Goal: Task Accomplishment & Management: Use online tool/utility

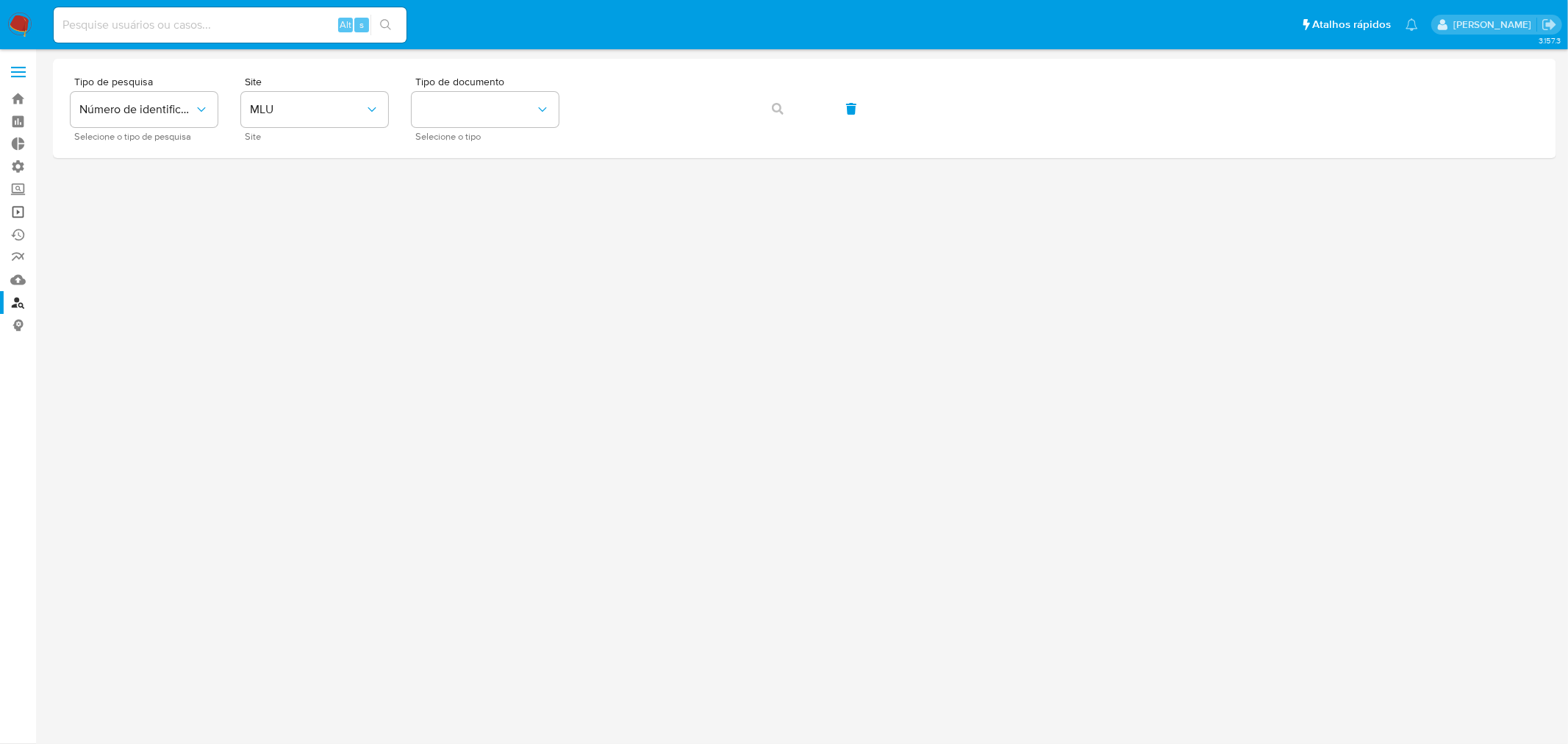
click at [23, 210] on link "Operações em massa" at bounding box center [87, 212] width 175 height 23
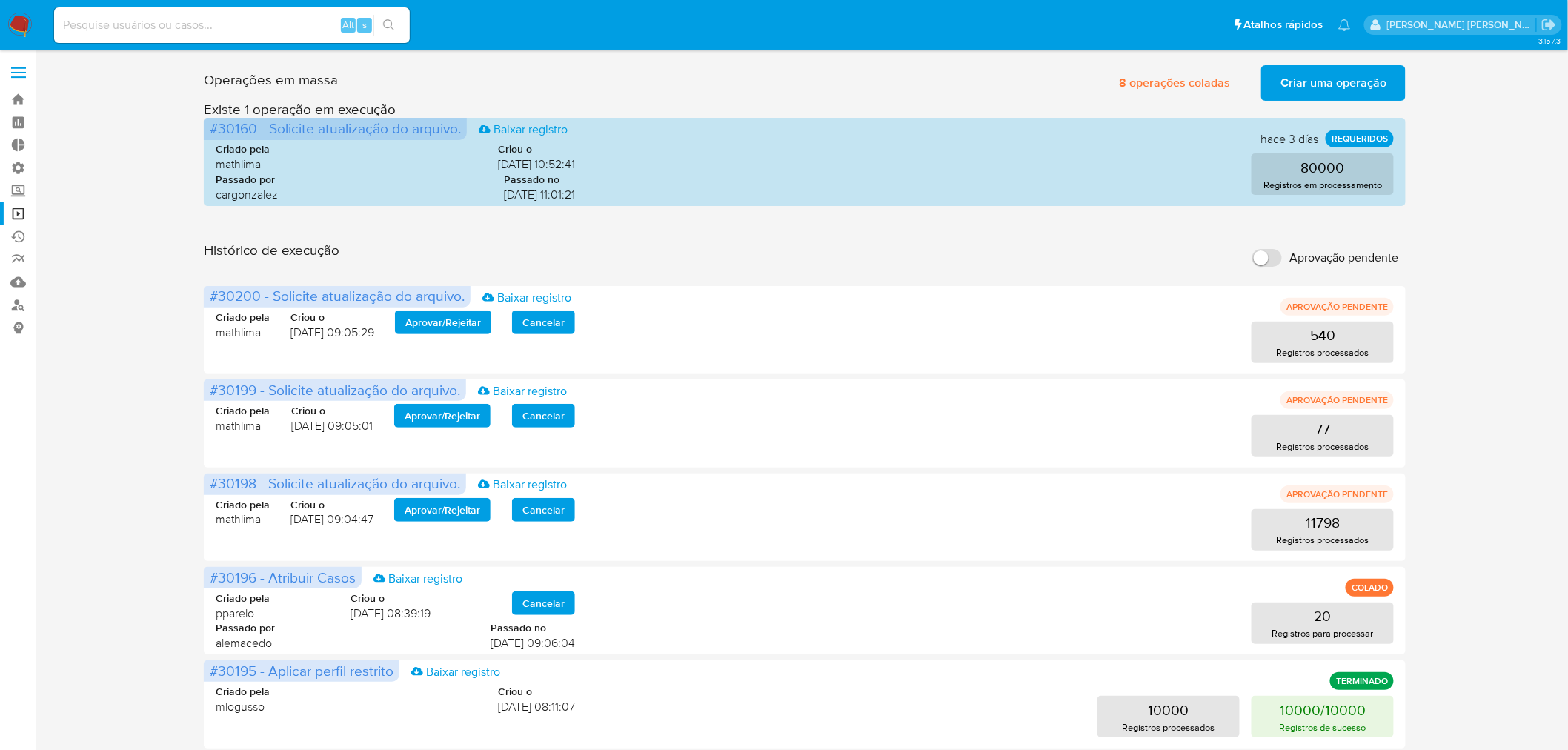
click at [1255, 256] on input "Aprovação pendente" at bounding box center [1267, 258] width 30 height 17
checkbox input "true"
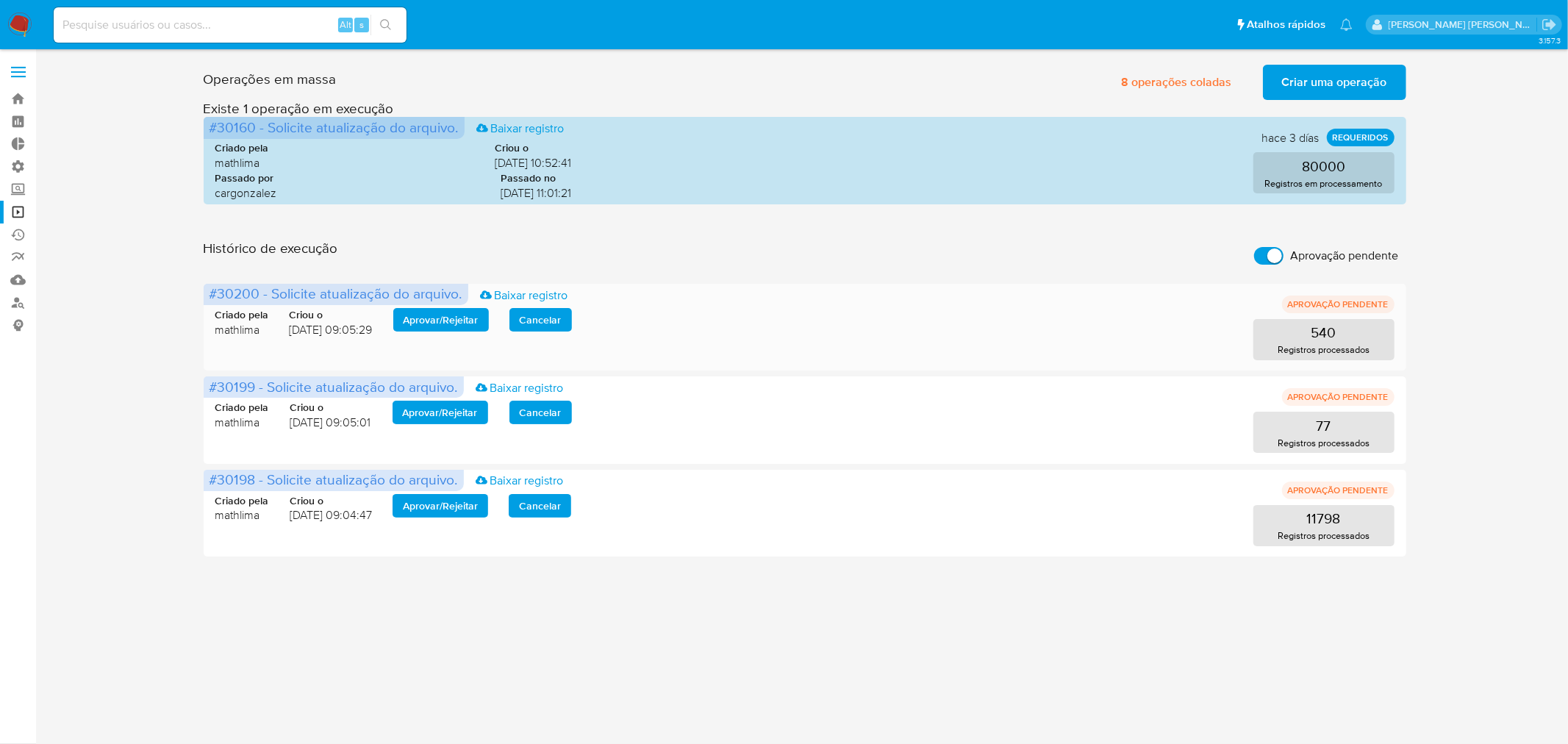
click at [460, 324] on span "Aprovar / Rejeitar" at bounding box center [441, 319] width 75 height 20
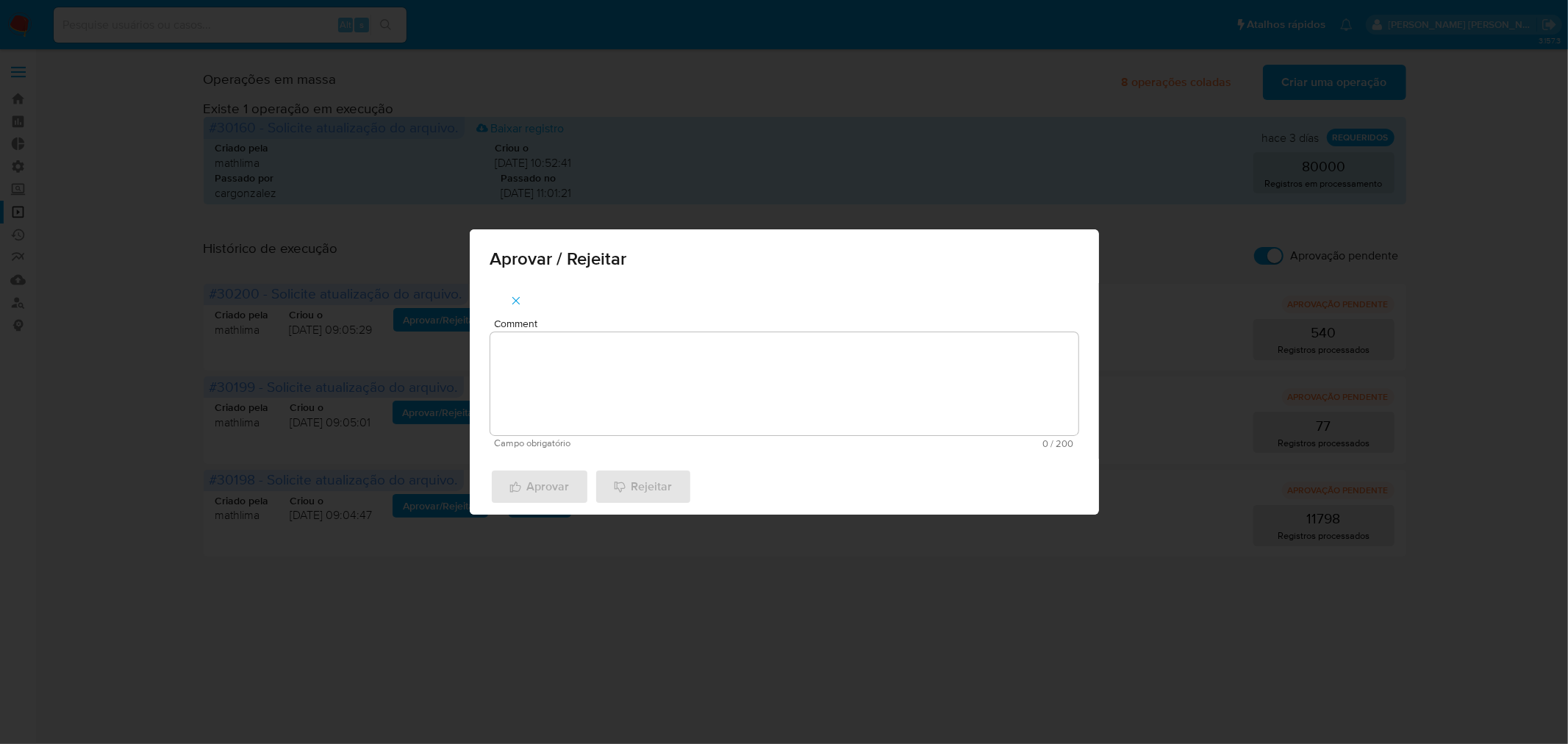
click at [495, 360] on textarea "Comment" at bounding box center [784, 384] width 588 height 103
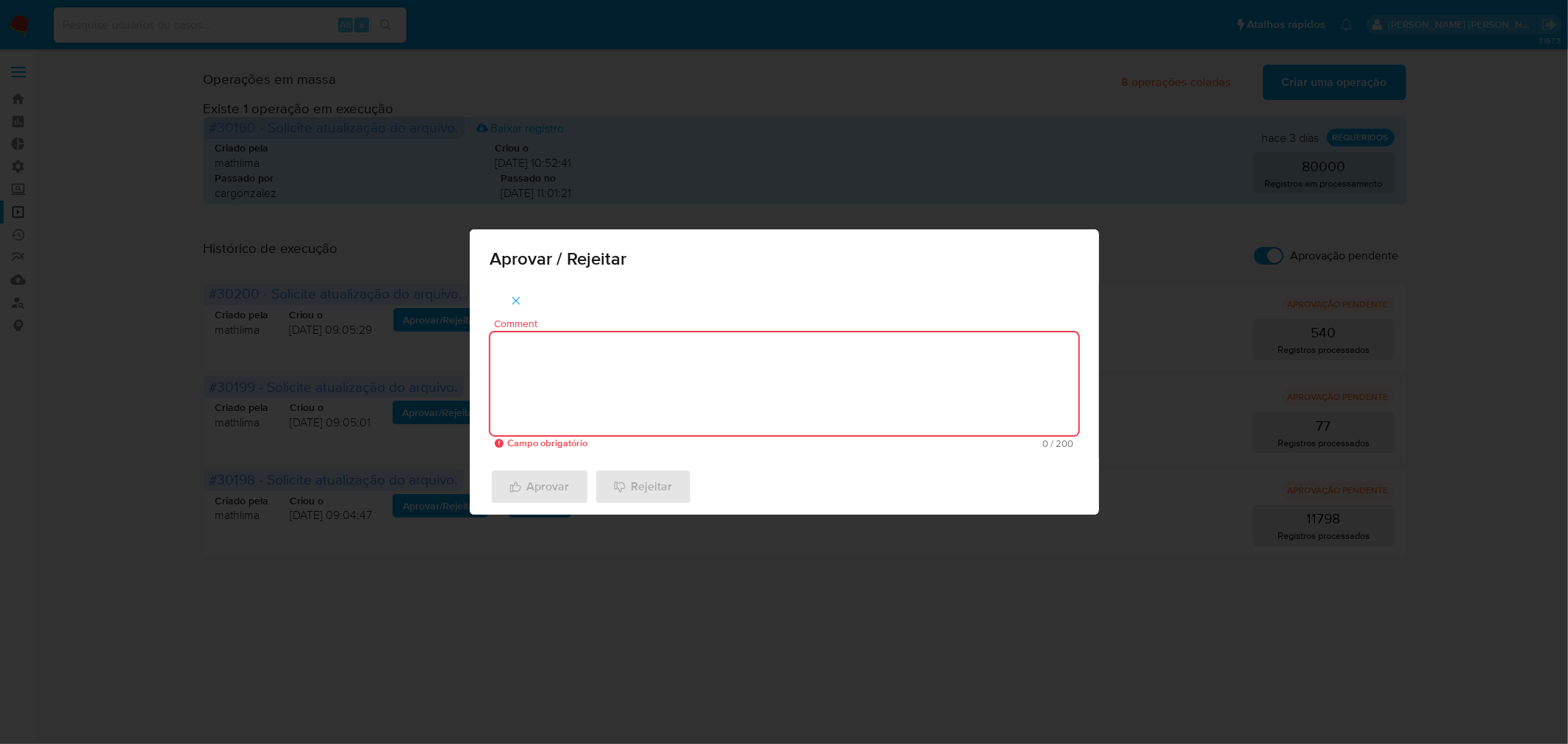
click at [816, 170] on div "Aprovar / Rejeitar Comment Campo obrigatório 0 / 200 200 caracteres restantes A…" at bounding box center [784, 372] width 1568 height 744
click at [511, 301] on icon "button" at bounding box center [516, 301] width 13 height 13
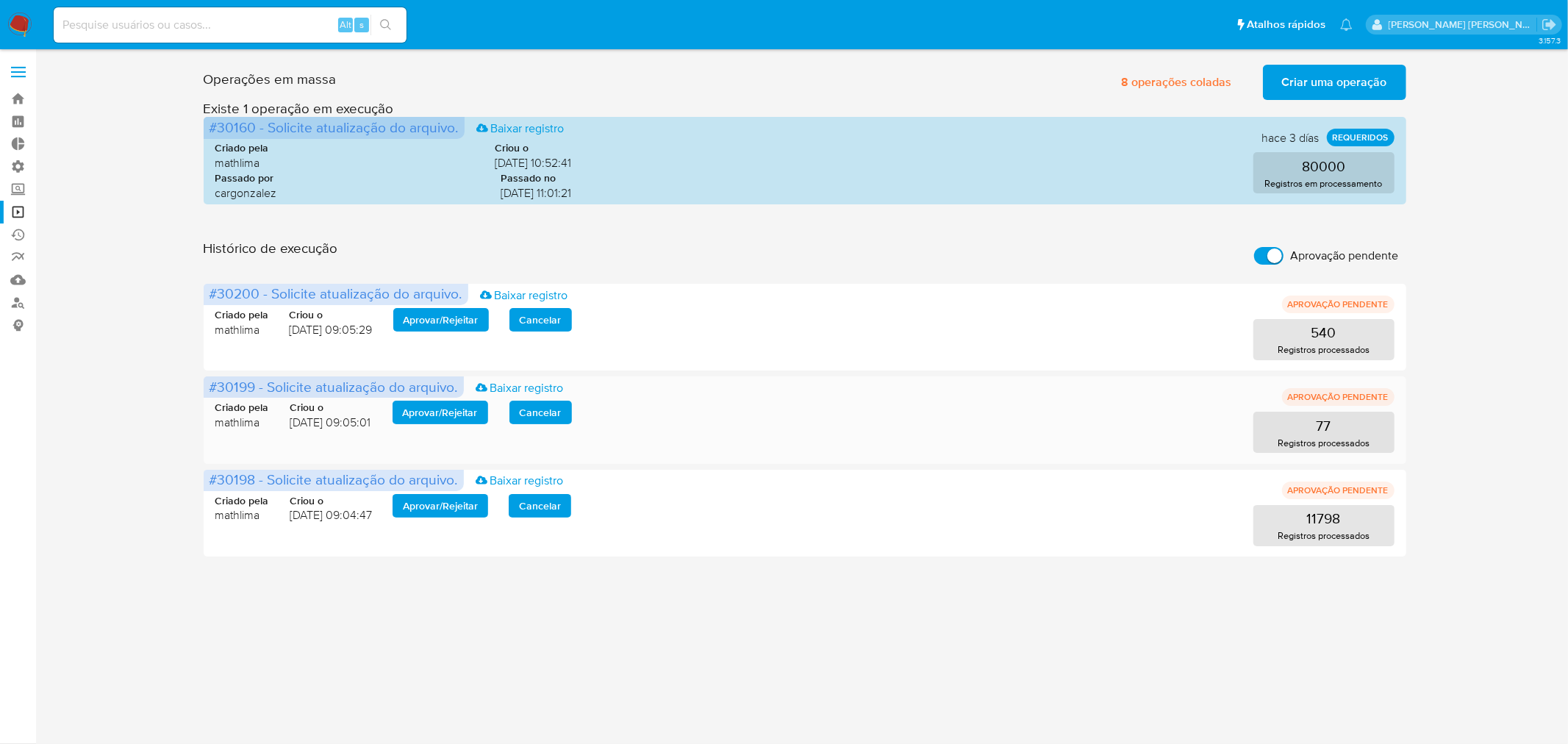
click at [473, 411] on span "Aprovar / Rejeitar" at bounding box center [440, 411] width 75 height 20
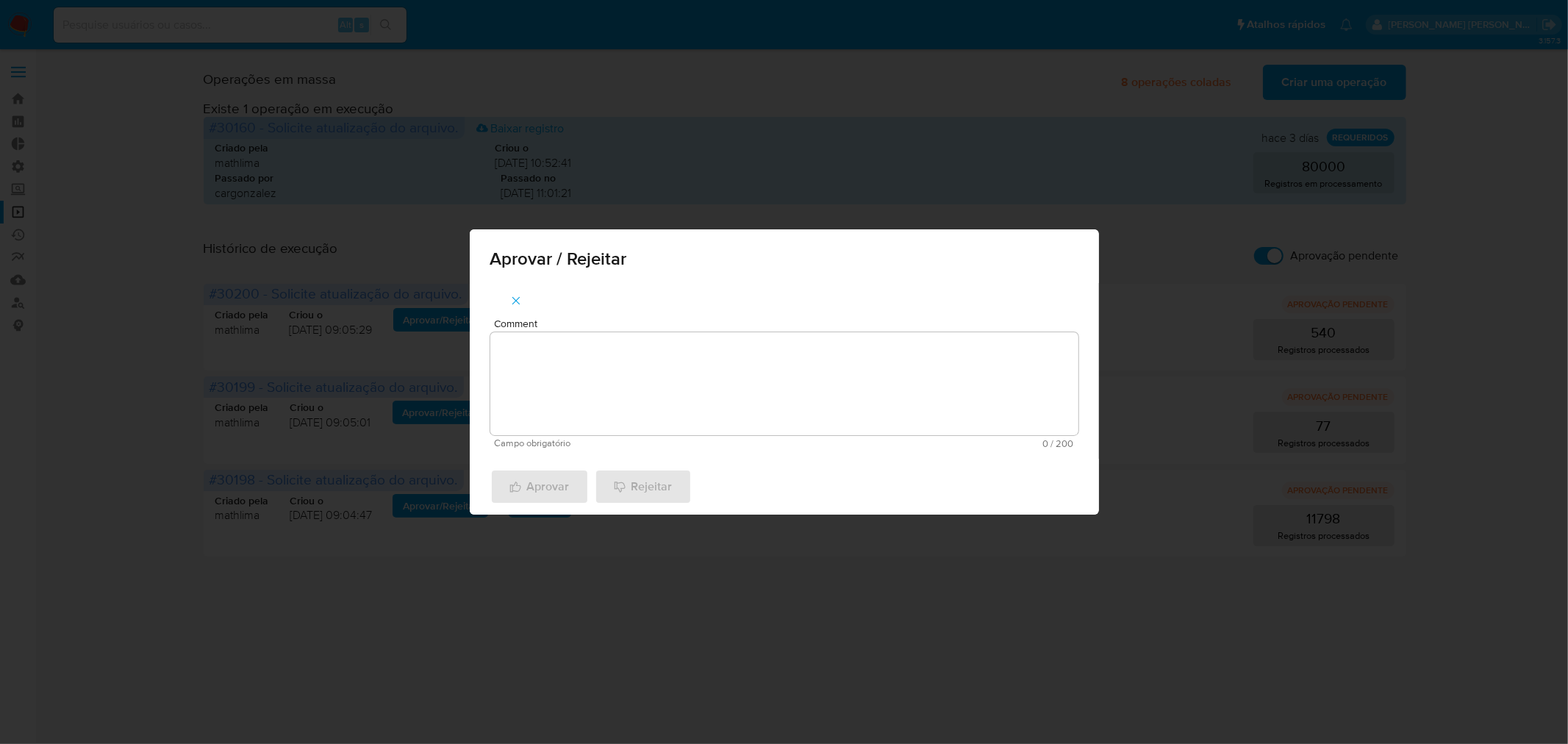
click at [648, 356] on textarea "Comment" at bounding box center [784, 384] width 588 height 103
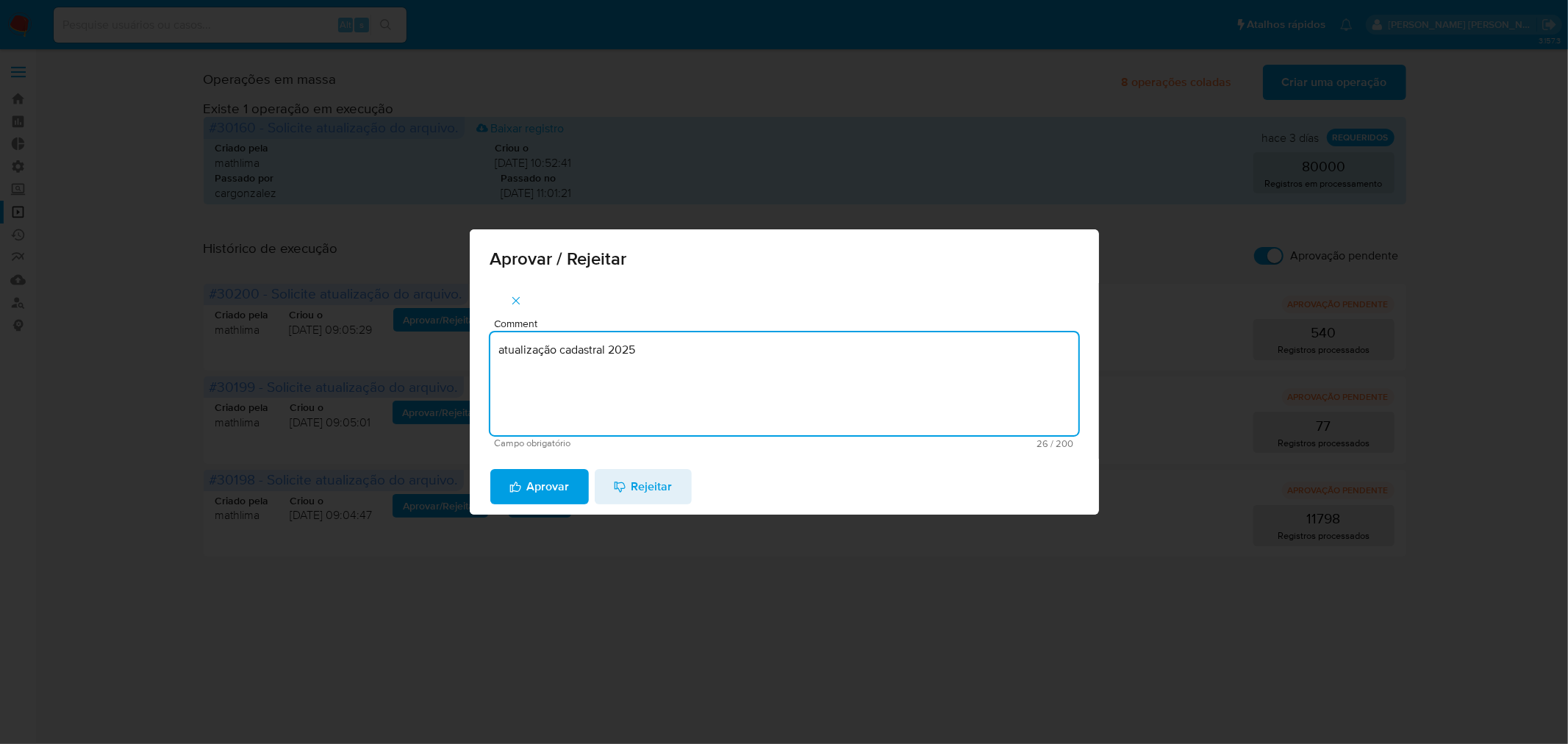
click at [648, 356] on textarea "atualização cadastral 2025" at bounding box center [784, 384] width 588 height 103
click at [648, 355] on textarea "atualização cadastral 2025" at bounding box center [784, 384] width 588 height 103
type textarea "atualização cadastral 2025"
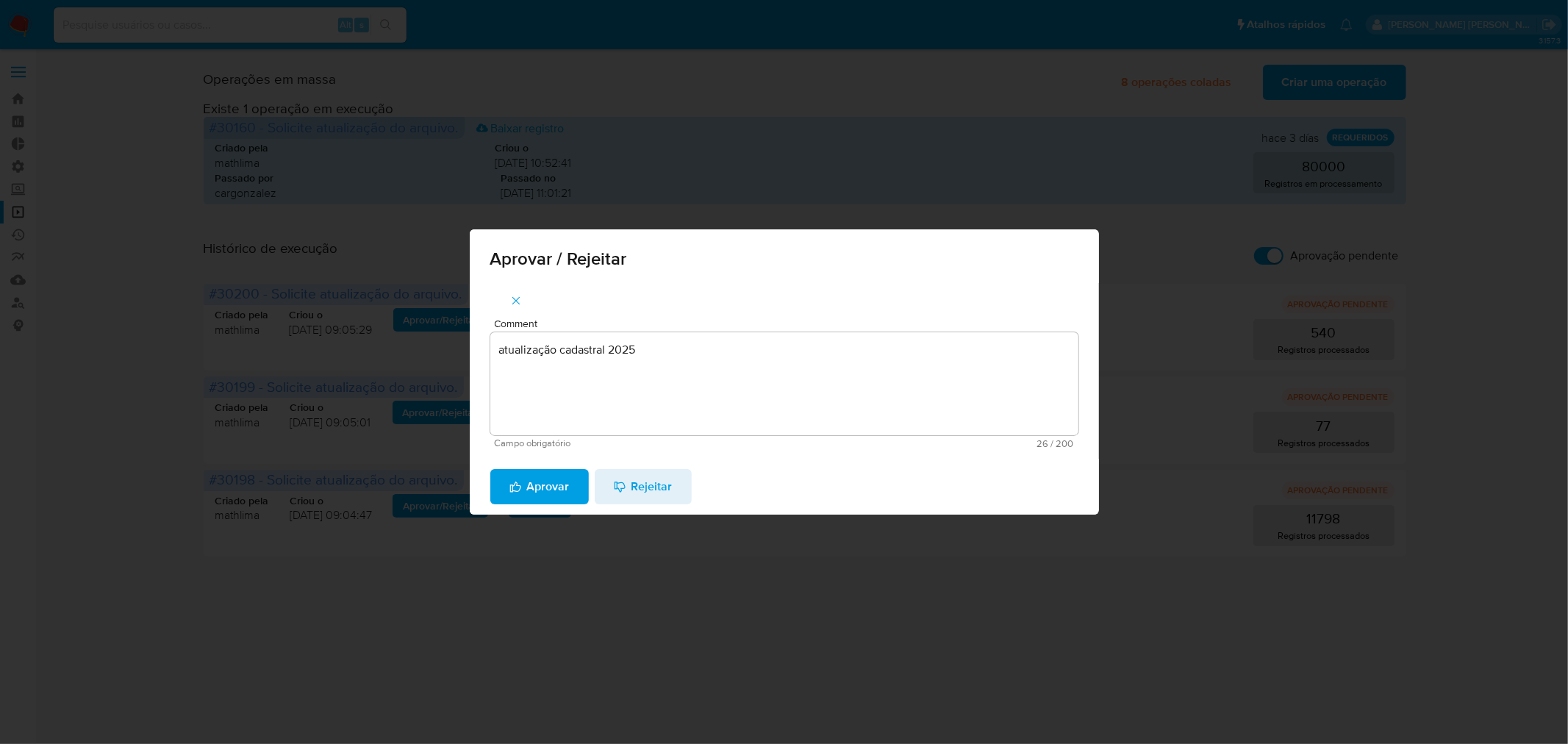
click at [554, 498] on span "Aprovar" at bounding box center [539, 486] width 61 height 33
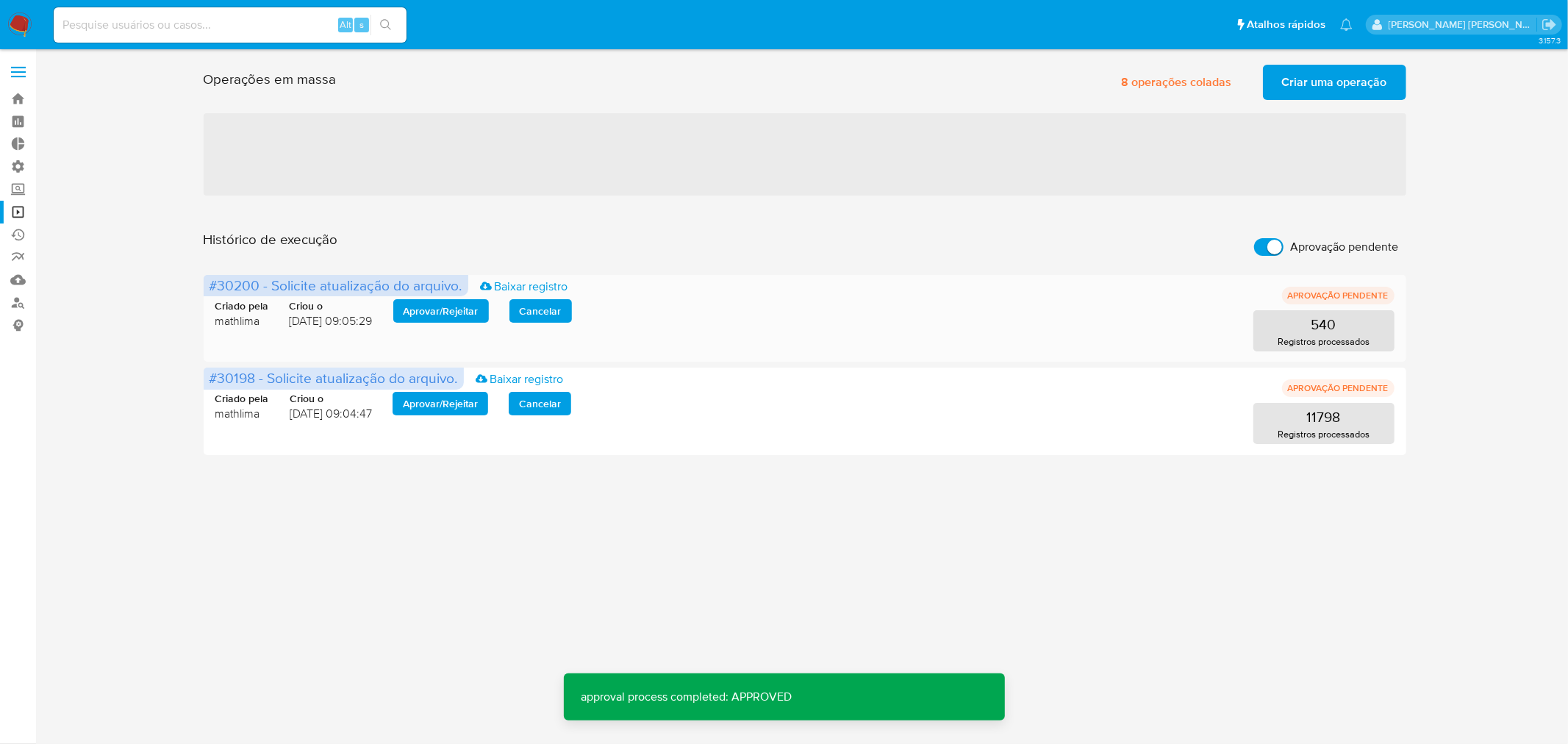
click at [427, 310] on span "Aprovar / Rejeitar" at bounding box center [441, 310] width 75 height 20
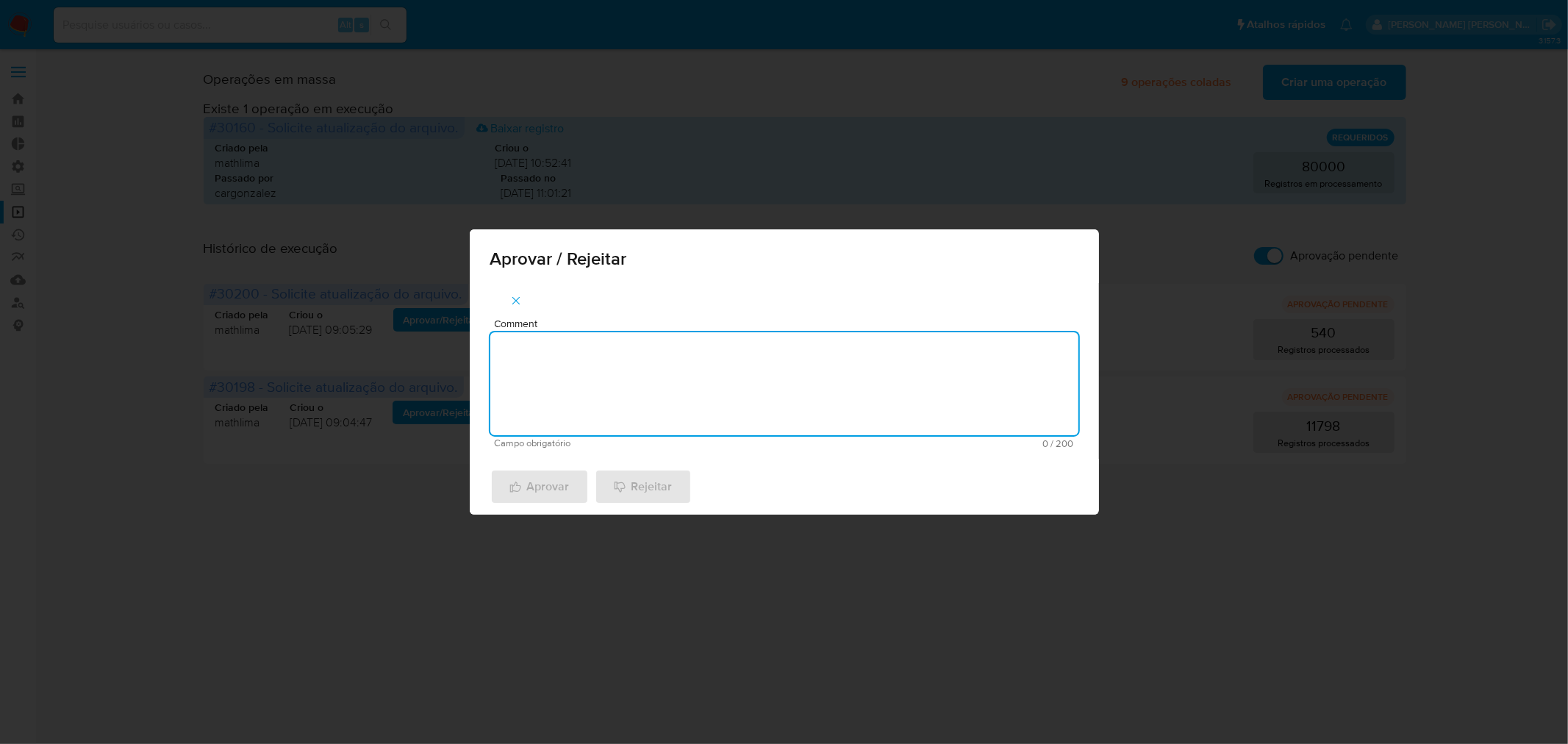
click at [654, 354] on textarea "Comment" at bounding box center [784, 384] width 588 height 103
paste textarea "atualização cadastral 2025"
type textarea "atualização cadastral 2025"
click at [560, 481] on span "Aprovar" at bounding box center [539, 486] width 61 height 33
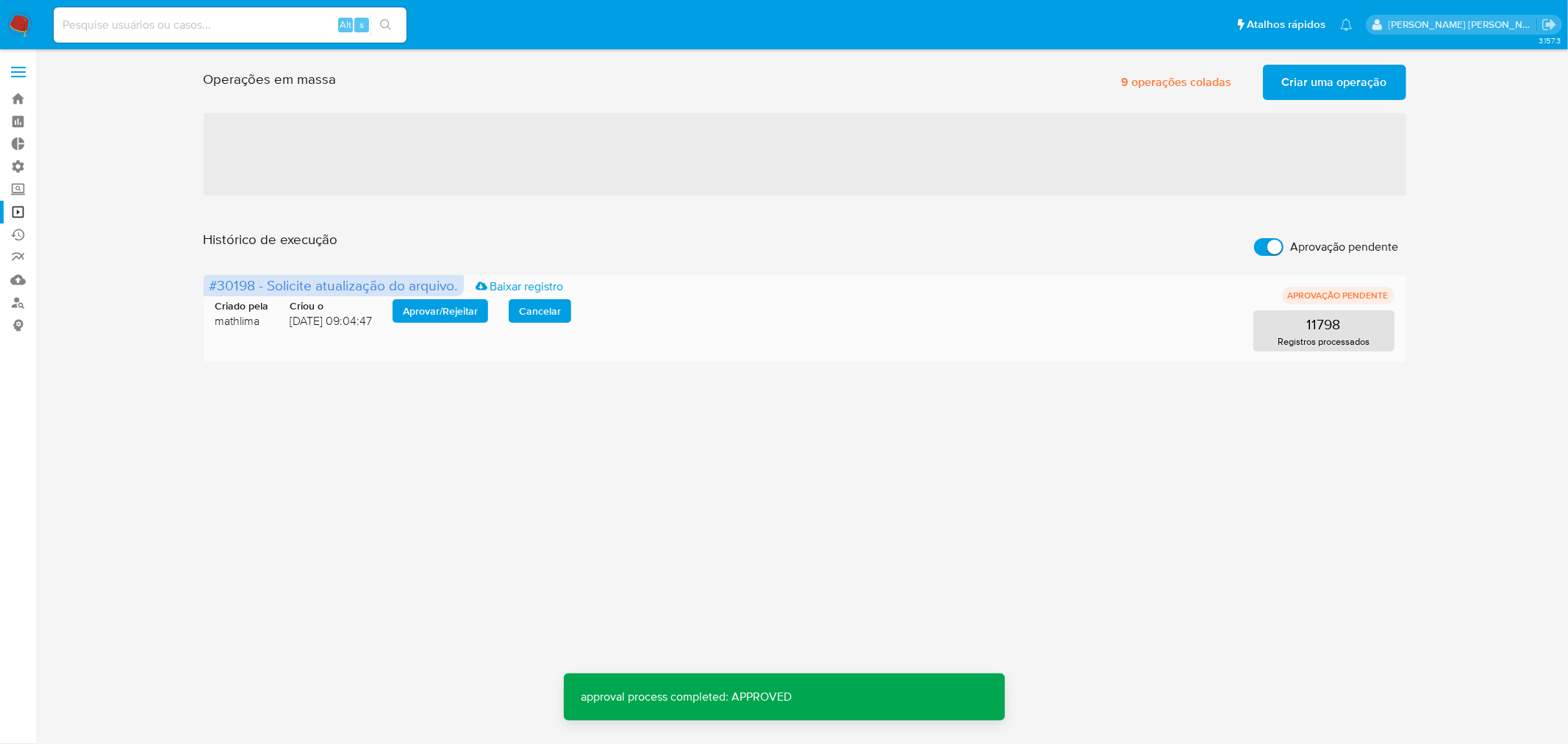
click at [451, 309] on span "Aprovar / Rejeitar" at bounding box center [440, 310] width 75 height 20
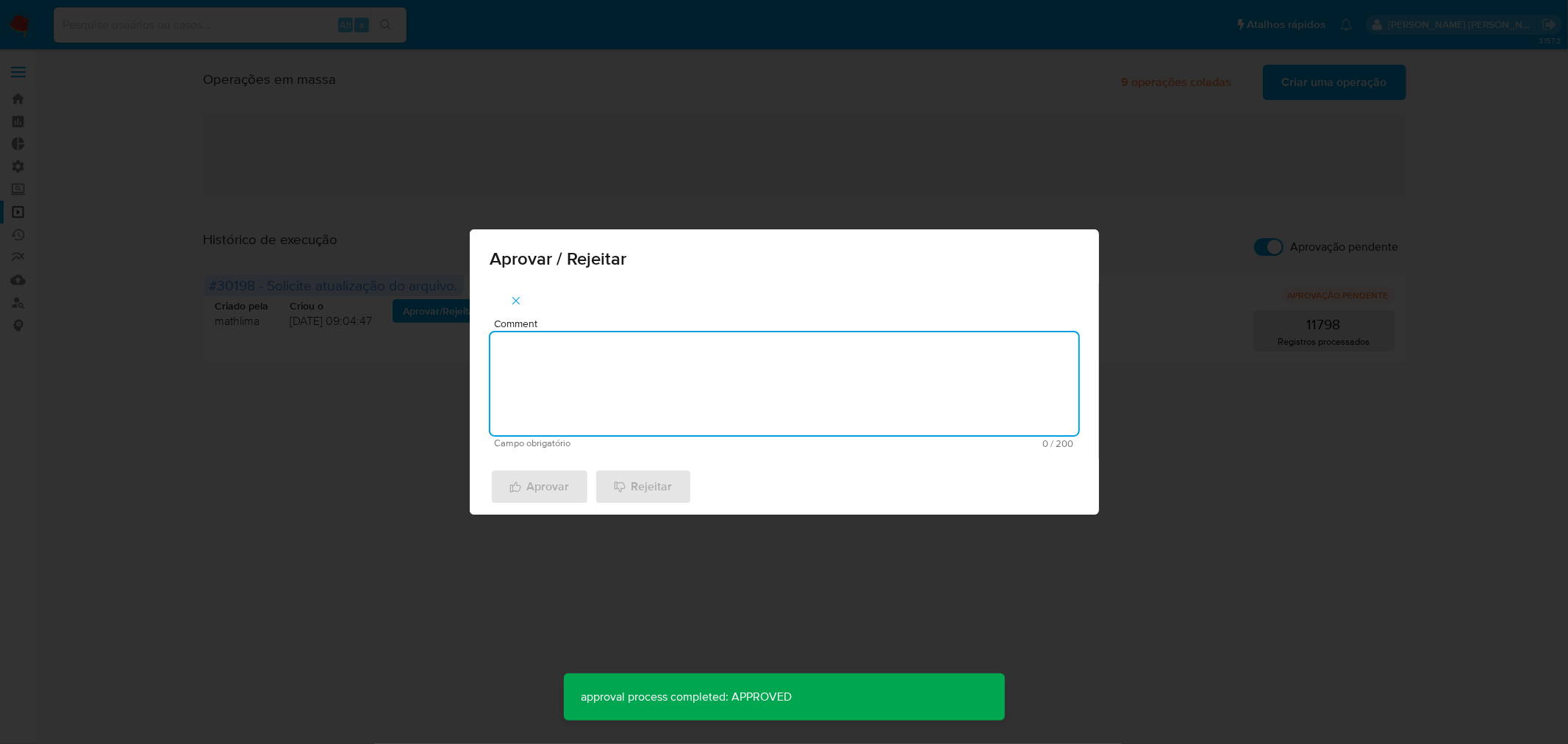
click at [610, 410] on textarea "Comment" at bounding box center [784, 384] width 588 height 103
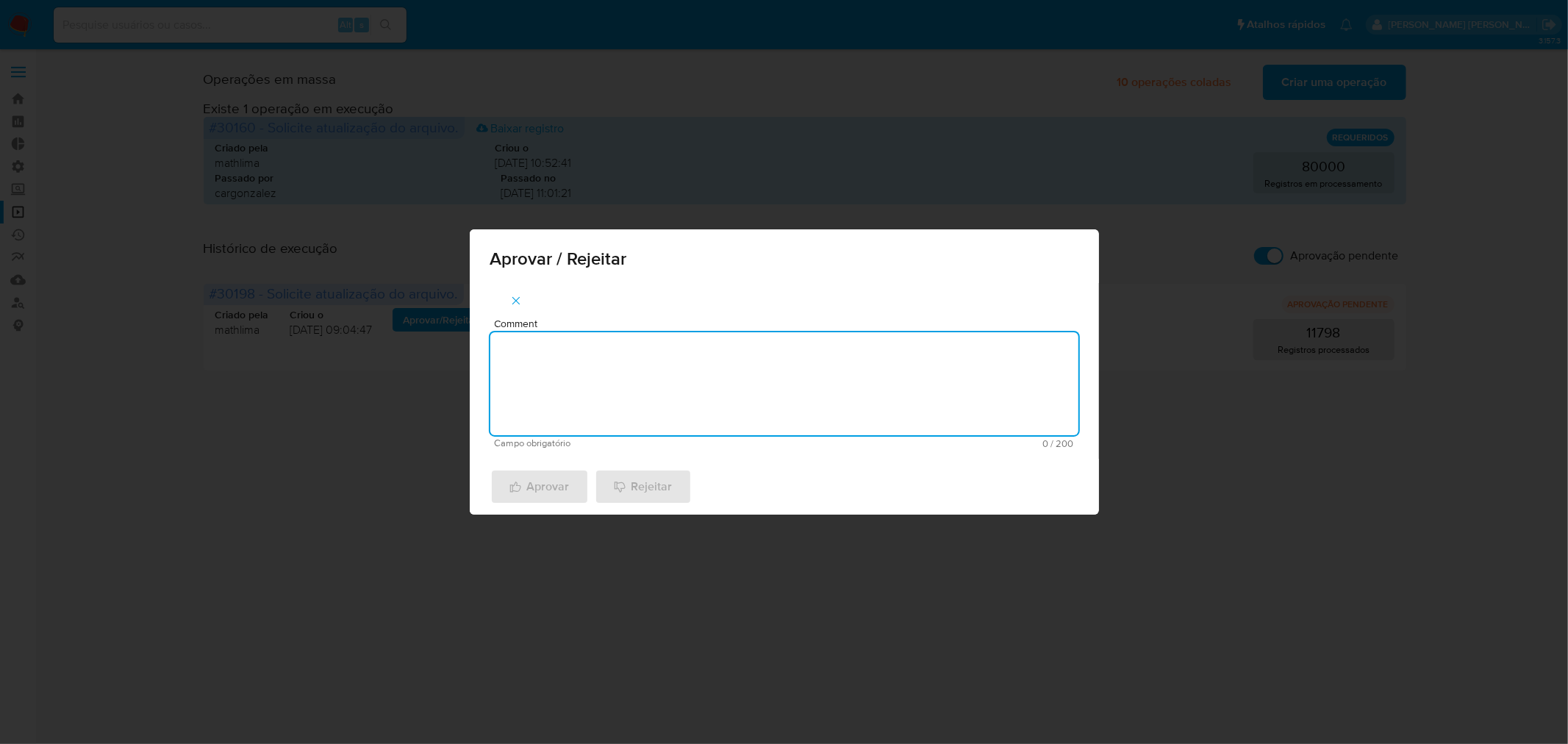
paste textarea "atualização cadastral 2025"
type textarea "atualização cadastral 2025"
click at [566, 476] on span "Aprovar" at bounding box center [539, 486] width 61 height 33
